Goal: Information Seeking & Learning: Compare options

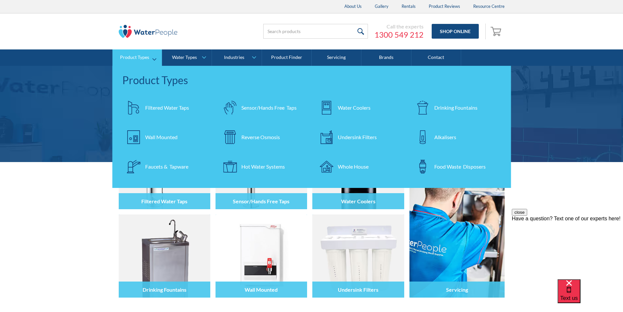
click at [172, 108] on div "Filtered Water Taps" at bounding box center [167, 108] width 44 height 8
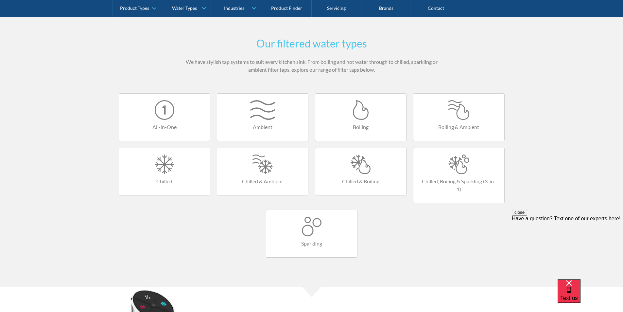
scroll to position [360, 0]
click at [356, 167] on div at bounding box center [361, 166] width 78 height 20
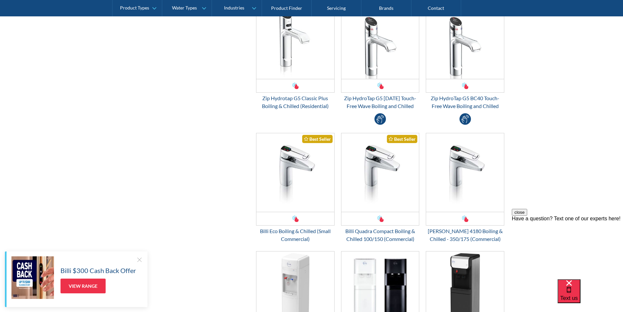
scroll to position [327, 0]
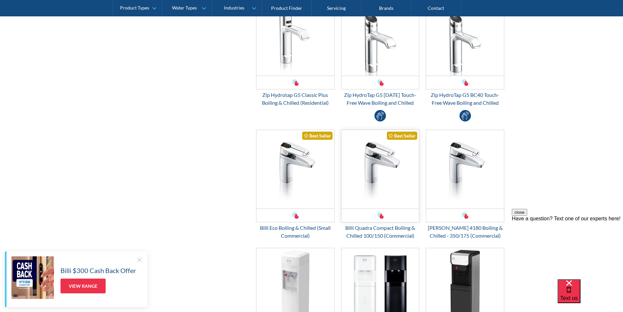
click at [386, 183] on img "Email Form 3" at bounding box center [381, 169] width 78 height 79
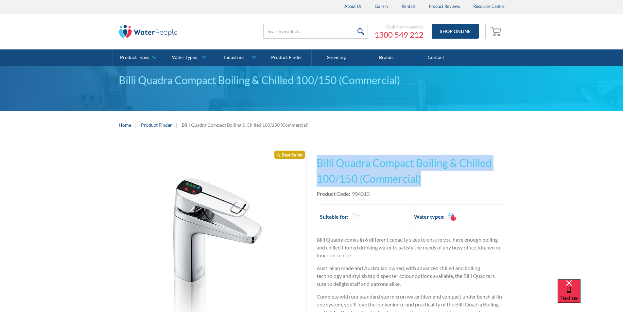
drag, startPoint x: 420, startPoint y: 179, endPoint x: 321, endPoint y: 161, distance: 99.9
click at [317, 158] on h1 "Billi Quadra Compact Boiling & Chilled 100/150 (Commercial)" at bounding box center [411, 170] width 188 height 31
copy h1 "Billi Quadra Compact Boiling & Chilled 100/150 (Commercial)"
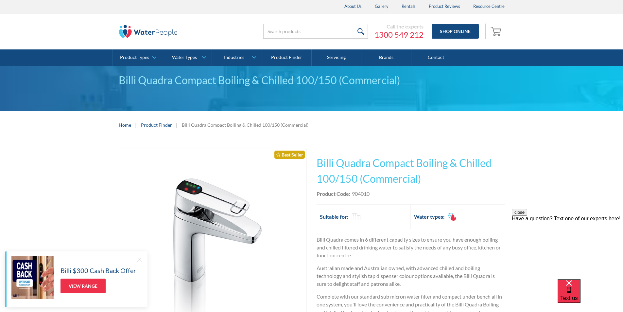
click at [386, 196] on div "Product Code: 904010" at bounding box center [411, 194] width 188 height 8
drag, startPoint x: 378, startPoint y: 192, endPoint x: 352, endPoint y: 194, distance: 25.9
click at [352, 194] on div "Product Code: 904010" at bounding box center [411, 194] width 188 height 8
copy div "904010"
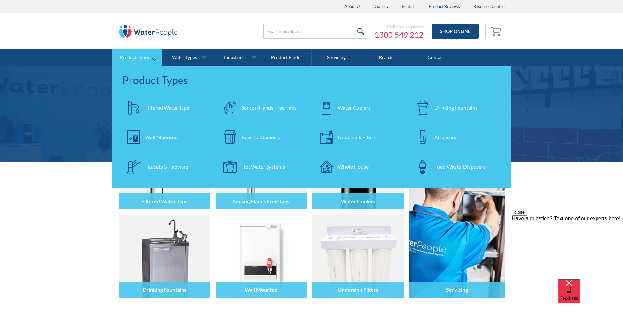
click at [164, 107] on div "Filtered Water Taps" at bounding box center [167, 108] width 44 height 8
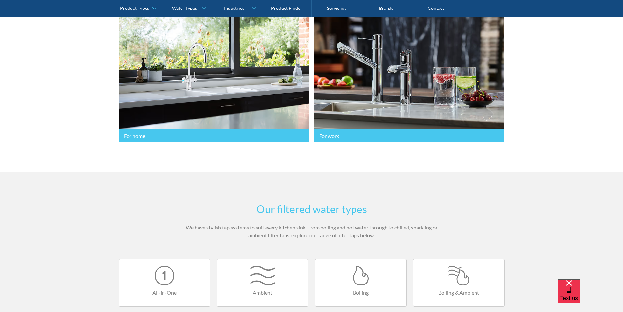
scroll to position [327, 0]
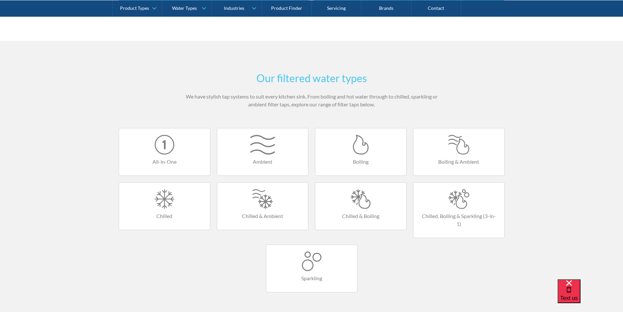
click at [360, 200] on div at bounding box center [361, 199] width 78 height 20
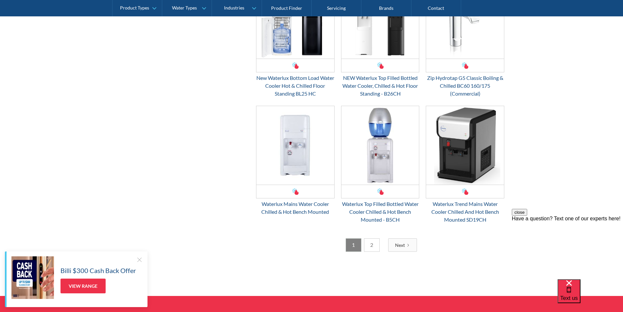
scroll to position [982, 0]
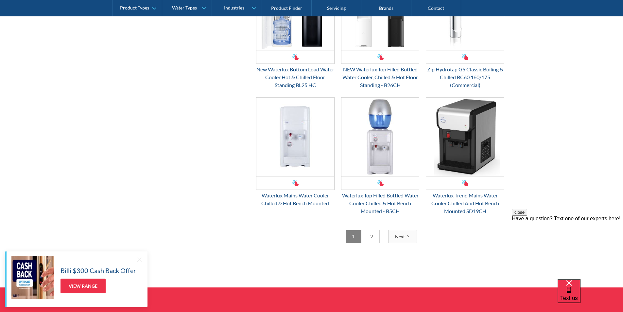
click at [375, 237] on link "2" at bounding box center [372, 236] width 16 height 13
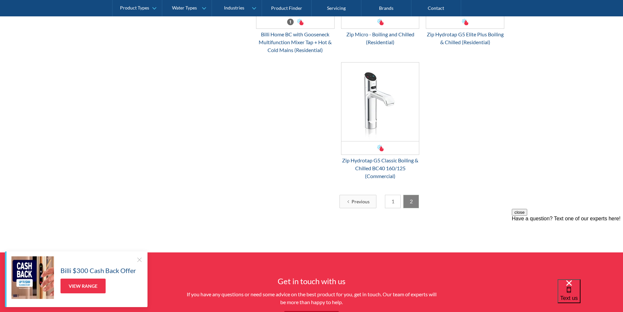
scroll to position [381, 0]
click at [390, 202] on link "1" at bounding box center [393, 200] width 16 height 13
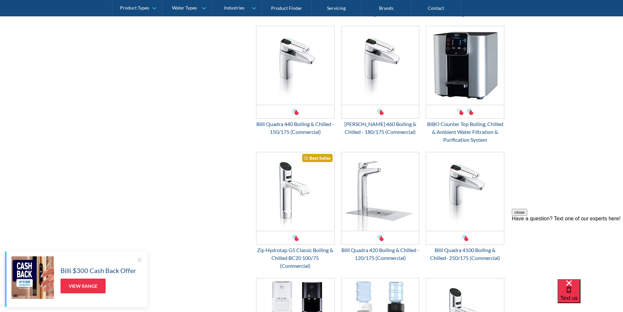
scroll to position [676, 0]
click at [295, 189] on img "Email Form 3" at bounding box center [296, 191] width 78 height 79
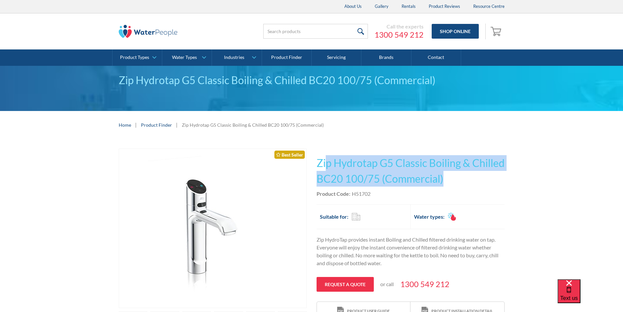
drag, startPoint x: 476, startPoint y: 178, endPoint x: 434, endPoint y: 168, distance: 43.8
click at [326, 155] on h1 "Zip Hydrotap G5 Classic Boiling & Chilled BC20 100/75 (Commercial)" at bounding box center [411, 170] width 188 height 31
click at [488, 180] on h1 "Zip Hydrotap G5 Classic Boiling & Chilled BC20 100/75 (Commercial)" at bounding box center [411, 170] width 188 height 31
click at [486, 179] on h1 "Zip Hydrotap G5 Classic Boiling & Chilled BC20 100/75 (Commercial)" at bounding box center [411, 170] width 188 height 31
click at [483, 178] on h1 "Zip Hydrotap G5 Classic Boiling & Chilled BC20 100/75 (Commercial)" at bounding box center [411, 170] width 188 height 31
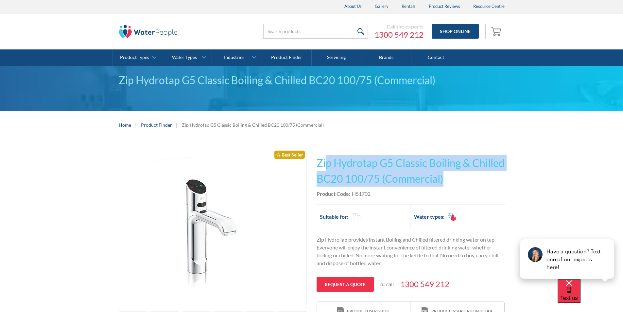
click at [482, 176] on h1 "Zip Hydrotap G5 Classic Boiling & Chilled BC20 100/75 (Commercial)" at bounding box center [411, 170] width 188 height 31
drag, startPoint x: 460, startPoint y: 175, endPoint x: 315, endPoint y: 154, distance: 146.1
click at [315, 154] on div "Play video Fits Most Brands Best Seller No items found. This tap design is incl…" at bounding box center [312, 273] width 386 height 248
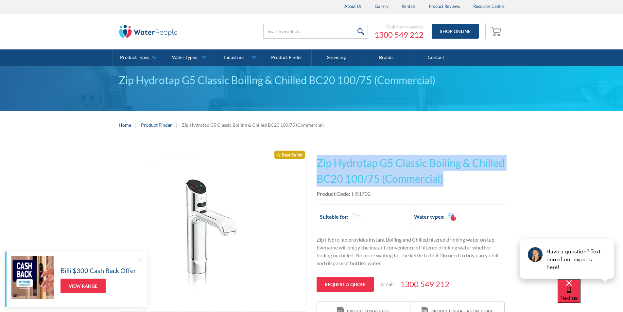
copy h1 "Zip Hydrotap G5 Classic Boiling & Chilled BC20 100/75 (Commercial)"
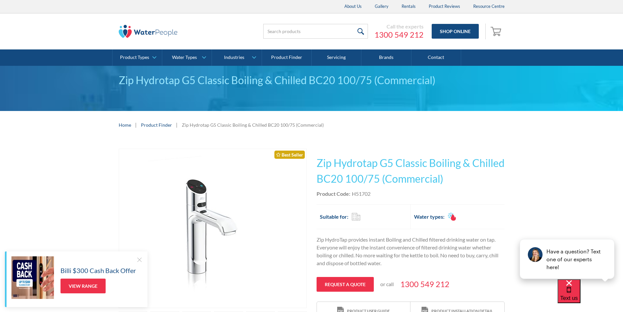
drag, startPoint x: 382, startPoint y: 191, endPoint x: 378, endPoint y: 193, distance: 4.1
click at [379, 191] on div "Product Code: H51702" at bounding box center [411, 194] width 188 height 8
drag, startPoint x: 377, startPoint y: 193, endPoint x: 353, endPoint y: 192, distance: 23.9
click at [353, 192] on div "Product Code: H51702" at bounding box center [411, 194] width 188 height 8
copy div "H51702"
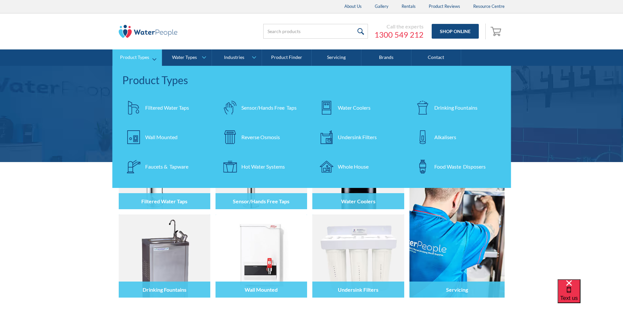
click at [164, 107] on div "Filtered Water Taps" at bounding box center [167, 108] width 44 height 8
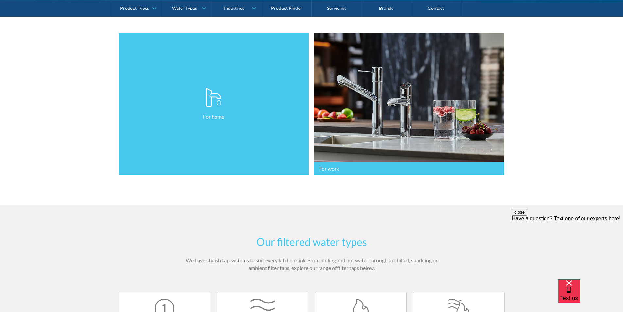
scroll to position [295, 0]
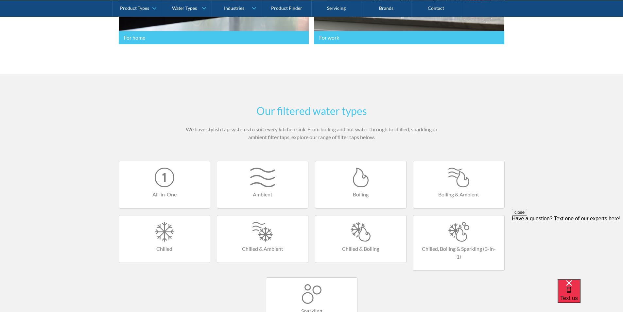
click at [357, 179] on div at bounding box center [361, 178] width 78 height 20
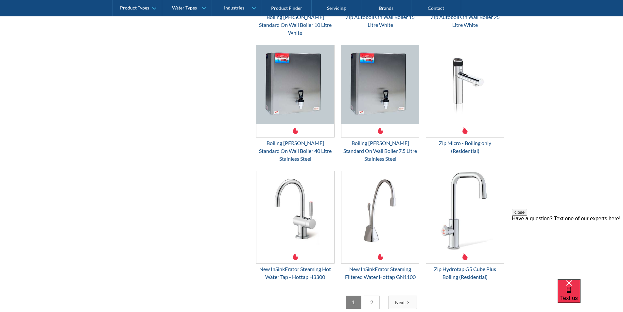
scroll to position [916, 0]
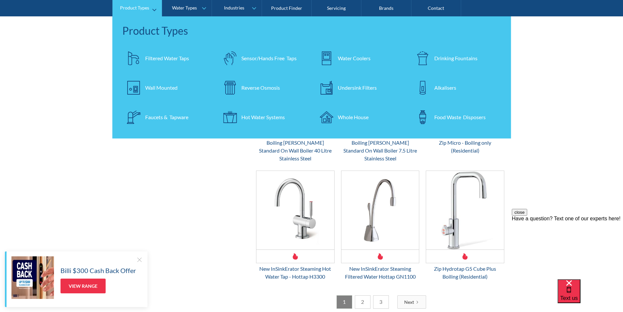
click at [161, 58] on div "Filtered Water Taps" at bounding box center [167, 58] width 44 height 8
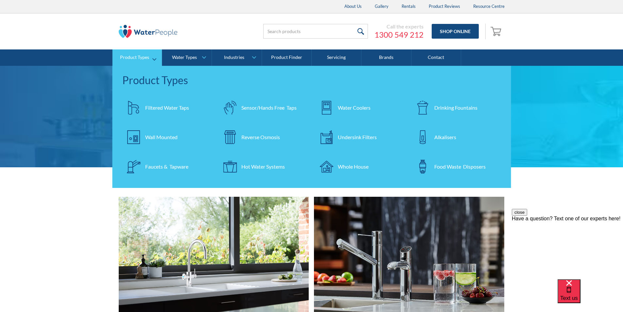
click at [171, 107] on div "Filtered Water Taps" at bounding box center [167, 108] width 44 height 8
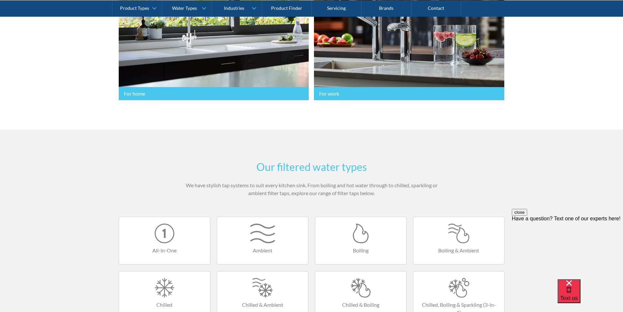
scroll to position [327, 0]
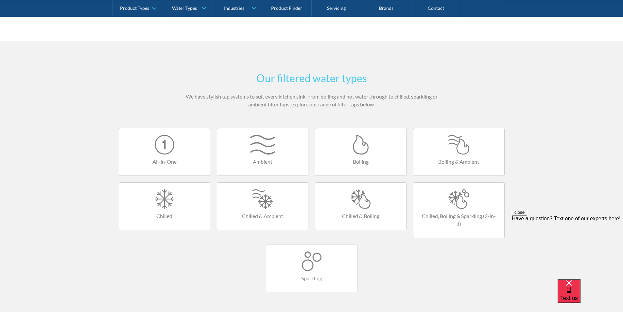
click at [452, 146] on div at bounding box center [459, 145] width 78 height 20
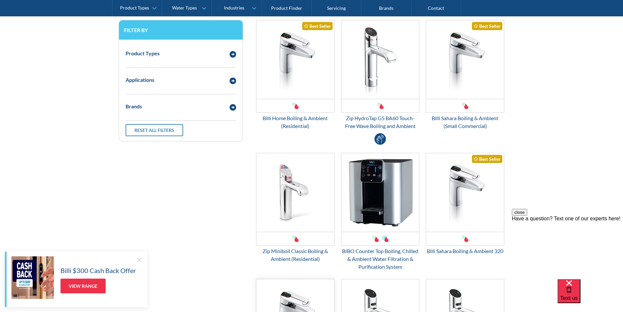
scroll to position [164, 0]
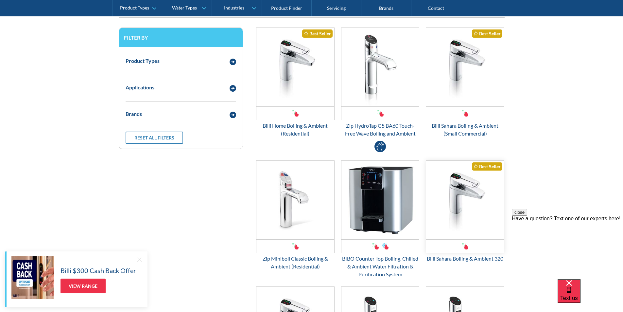
click at [453, 206] on img "Email Form 3" at bounding box center [465, 200] width 78 height 79
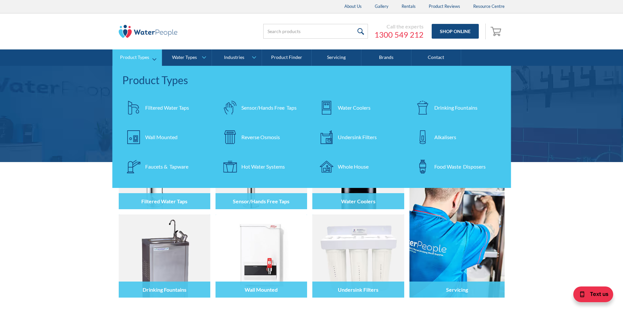
click at [162, 104] on div "Filtered Water Taps" at bounding box center [167, 108] width 44 height 8
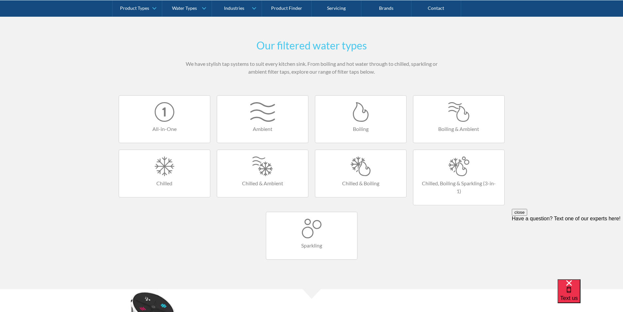
click at [357, 123] on link "Boiling" at bounding box center [361, 119] width 92 height 48
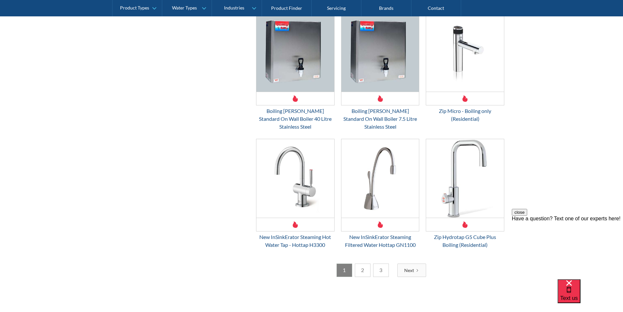
scroll to position [949, 0]
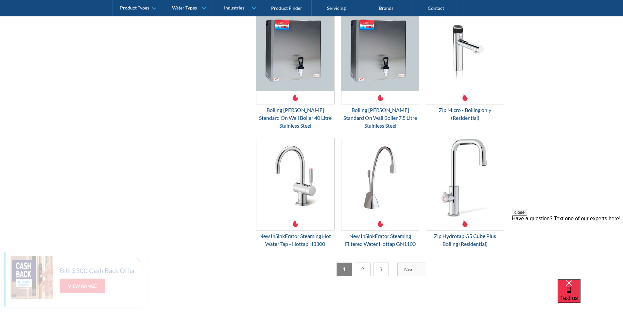
click at [362, 262] on link "2" at bounding box center [363, 268] width 16 height 13
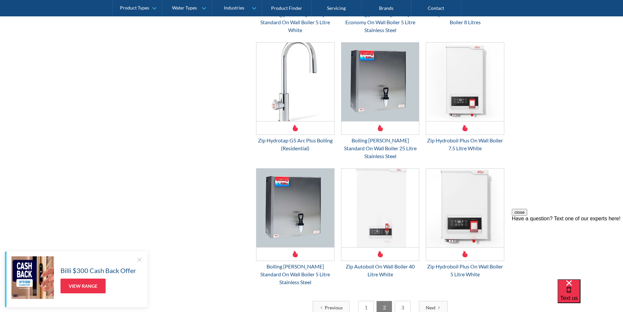
scroll to position [970, 0]
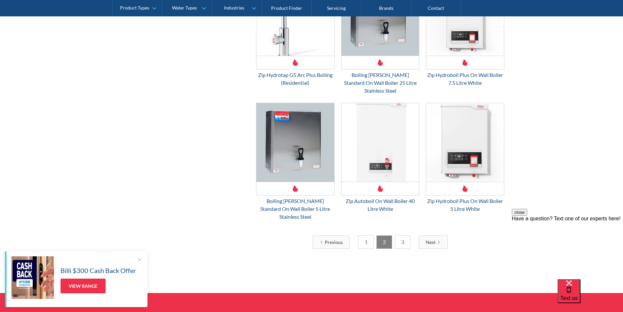
click at [402, 235] on link "3" at bounding box center [403, 241] width 16 height 13
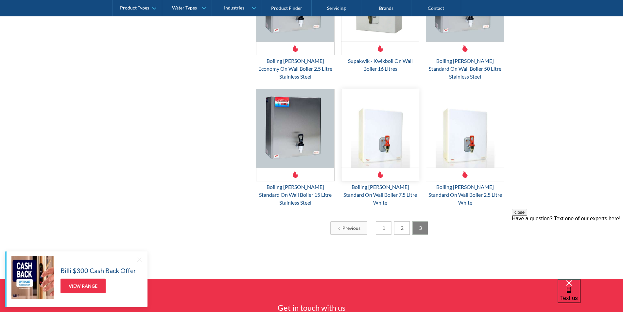
scroll to position [349, 0]
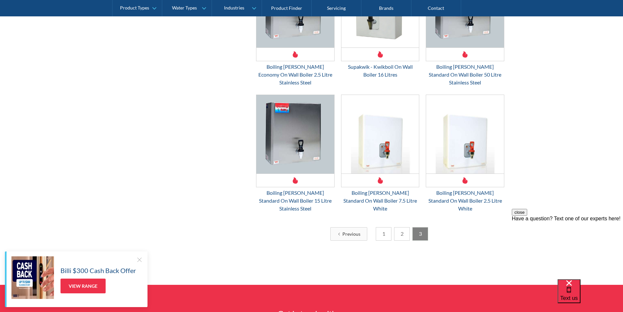
click at [379, 227] on link "1" at bounding box center [384, 233] width 16 height 13
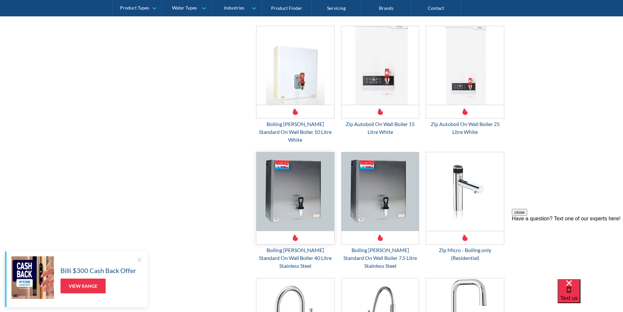
scroll to position [807, 0]
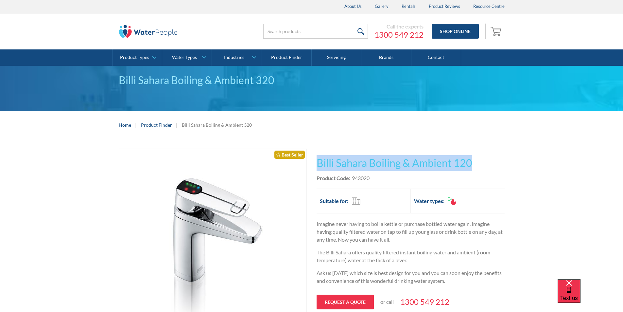
drag, startPoint x: 476, startPoint y: 162, endPoint x: 318, endPoint y: 165, distance: 158.1
click at [318, 165] on h1 "Billi Sahara Boiling & Ambient 120" at bounding box center [411, 163] width 188 height 16
copy h1 "Billi Sahara Boiling & Ambient 120"
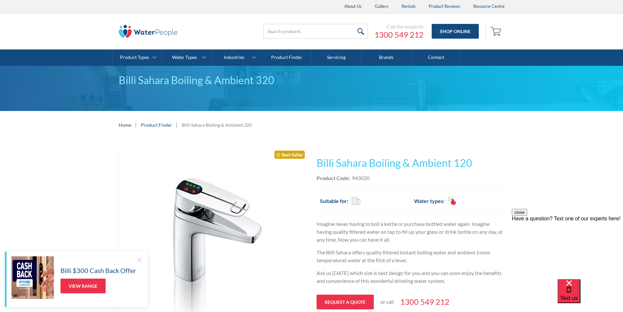
click at [379, 180] on div "Product Code: 943020" at bounding box center [411, 178] width 188 height 8
drag, startPoint x: 377, startPoint y: 177, endPoint x: 352, endPoint y: 178, distance: 24.9
click at [352, 178] on div "Product Code: 943020" at bounding box center [411, 178] width 188 height 8
copy div "943020"
